Goal: Check status: Check status

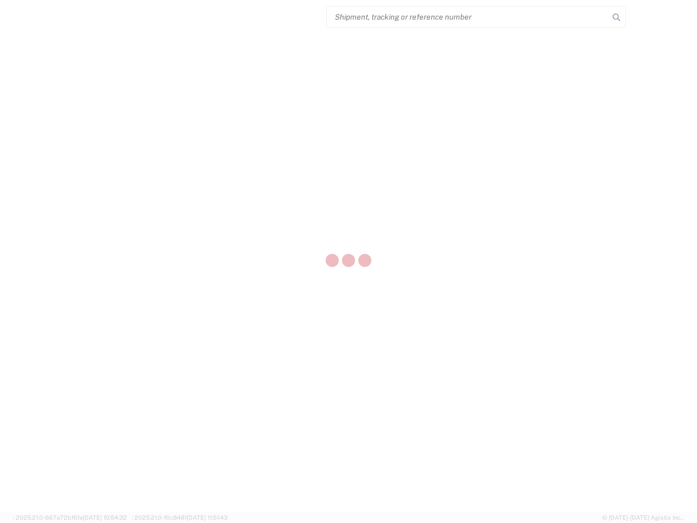
select select "US"
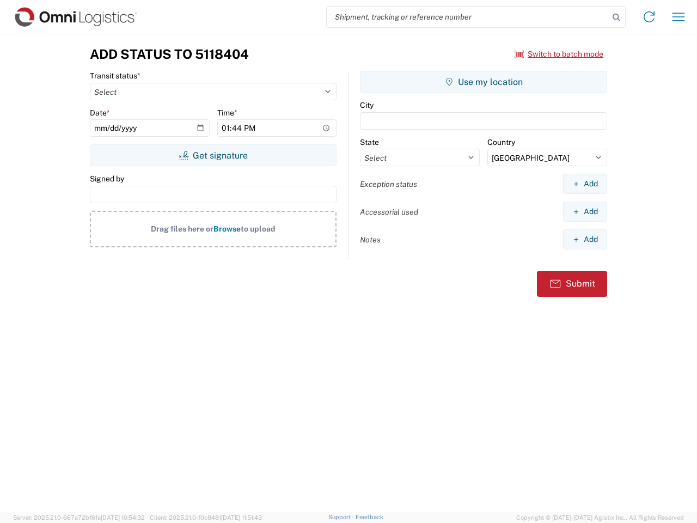
click at [468, 17] on input "search" at bounding box center [468, 17] width 282 height 21
click at [616, 17] on icon at bounding box center [616, 17] width 15 height 15
click at [649, 17] on icon at bounding box center [648, 16] width 17 height 17
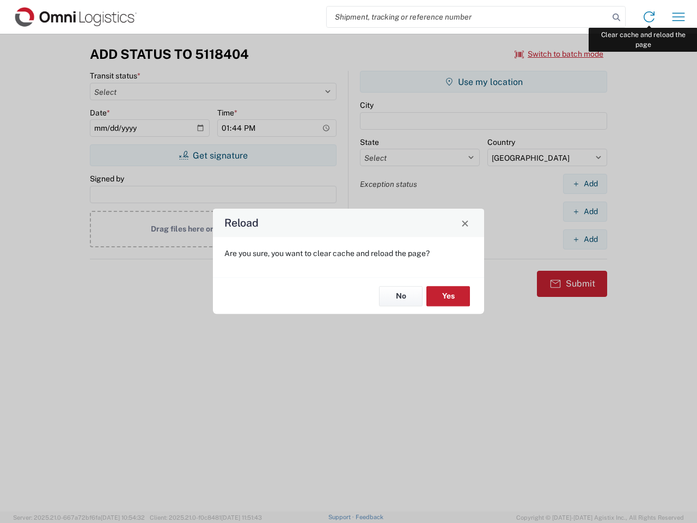
click at [678, 17] on div "Reload Are you sure, you want to clear cache and reload the page? No Yes" at bounding box center [348, 261] width 697 height 523
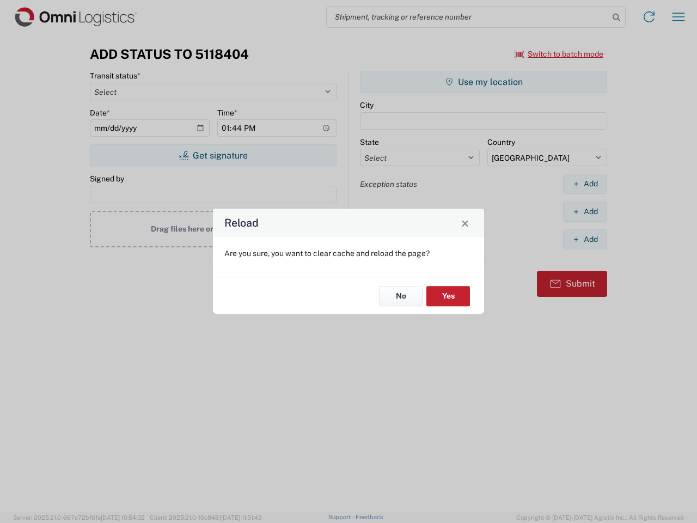
click at [559, 54] on div "Reload Are you sure, you want to clear cache and reload the page? No Yes" at bounding box center [348, 261] width 697 height 523
click at [213, 155] on div "Reload Are you sure, you want to clear cache and reload the page? No Yes" at bounding box center [348, 261] width 697 height 523
click at [483, 82] on div "Reload Are you sure, you want to clear cache and reload the page? No Yes" at bounding box center [348, 261] width 697 height 523
click at [585, 183] on div "Reload Are you sure, you want to clear cache and reload the page? No Yes" at bounding box center [348, 261] width 697 height 523
click at [585, 211] on div "Reload Are you sure, you want to clear cache and reload the page? No Yes" at bounding box center [348, 261] width 697 height 523
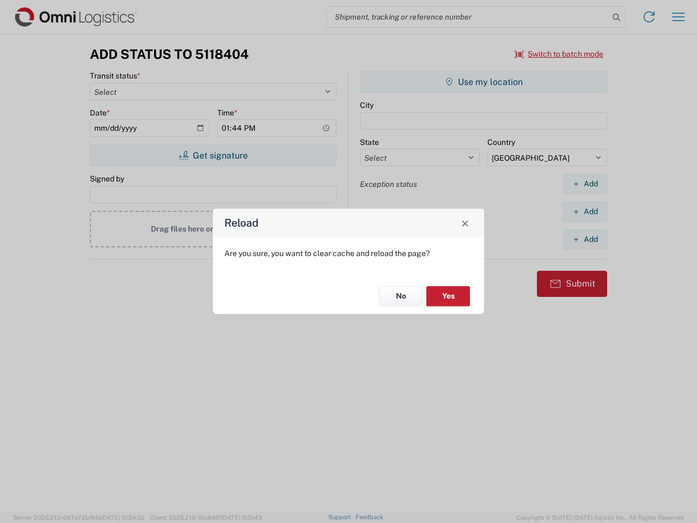
click at [585, 239] on div "Reload Are you sure, you want to clear cache and reload the page? No Yes" at bounding box center [348, 261] width 697 height 523
